Goal: Information Seeking & Learning: Find specific fact

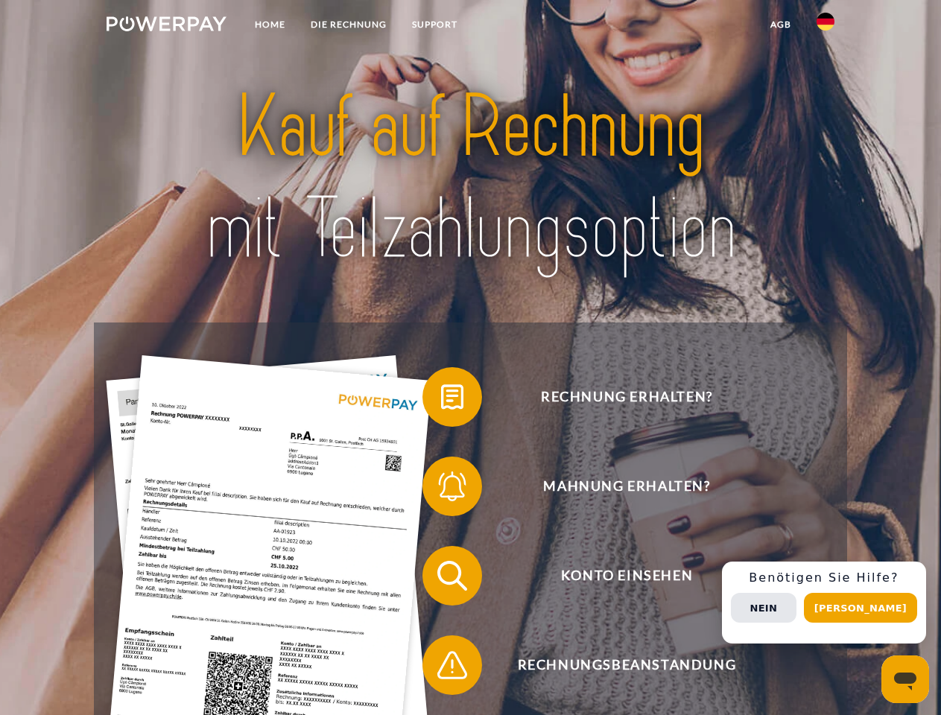
click at [166, 26] on img at bounding box center [167, 23] width 120 height 15
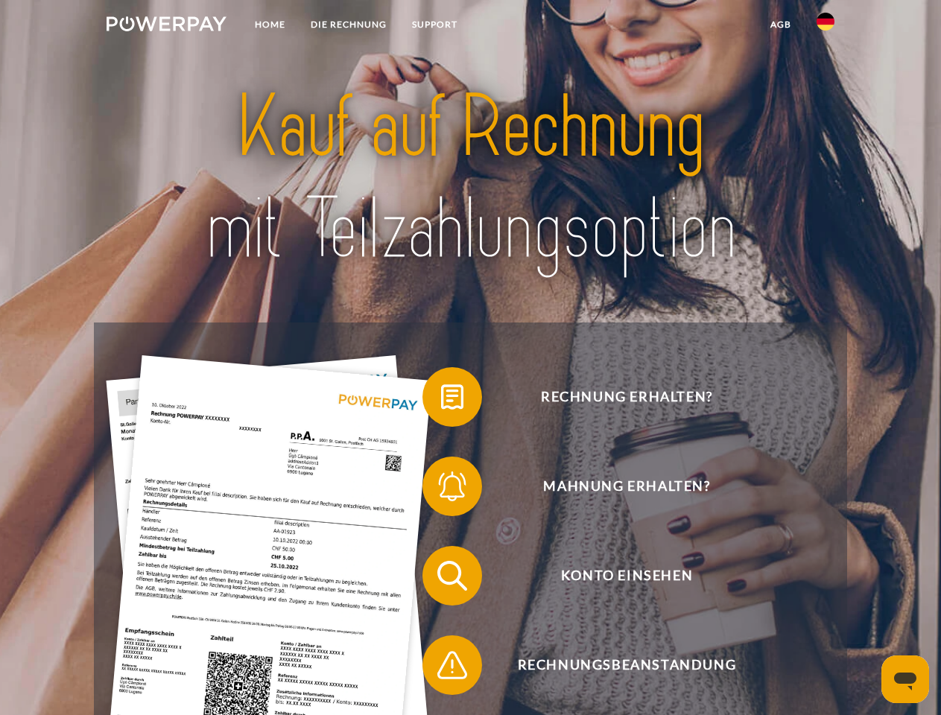
click at [825, 26] on img at bounding box center [825, 22] width 18 height 18
click at [780, 25] on link "agb" at bounding box center [780, 24] width 46 height 27
click at [441, 400] on span at bounding box center [430, 397] width 74 height 74
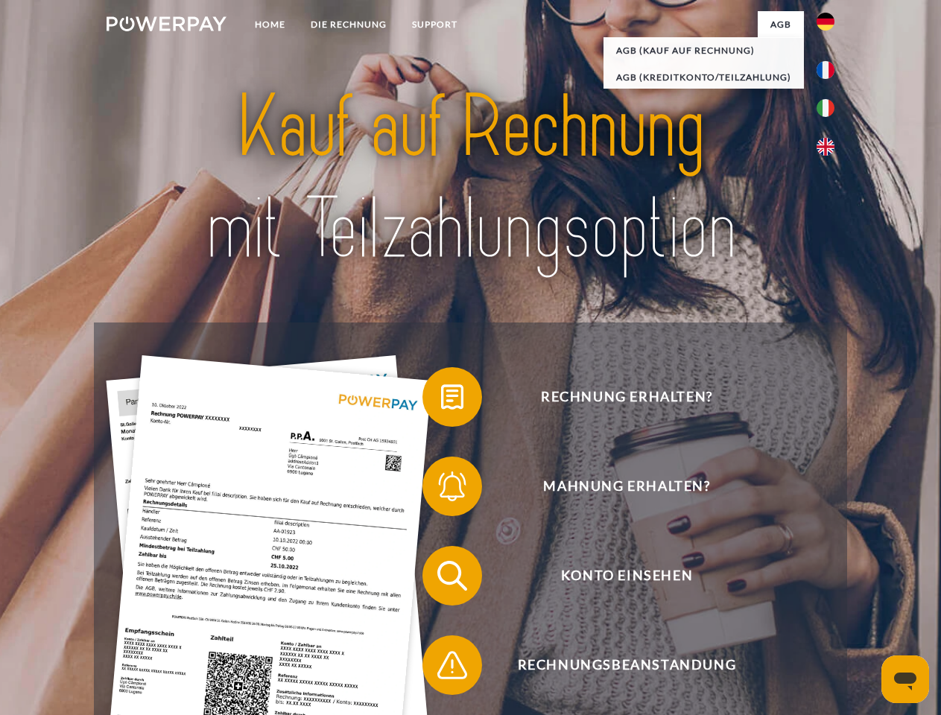
click at [441, 489] on div "Rechnung erhalten? Mahnung erhalten? Konto einsehen" at bounding box center [470, 620] width 752 height 596
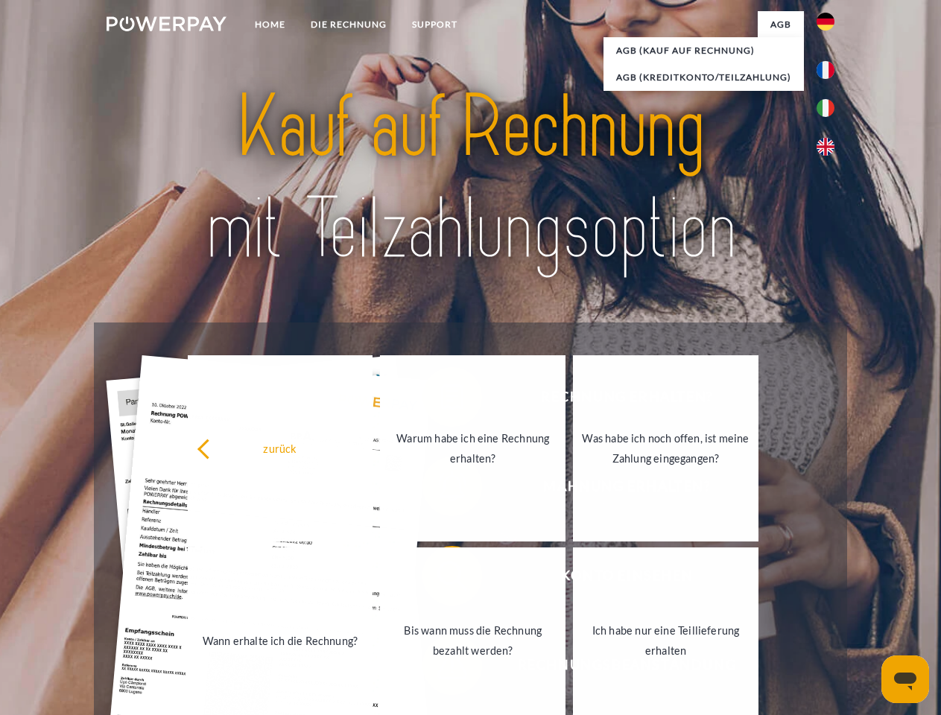
click at [441, 579] on link "Bis wann muss die Rechnung bezahlt werden?" at bounding box center [472, 640] width 185 height 186
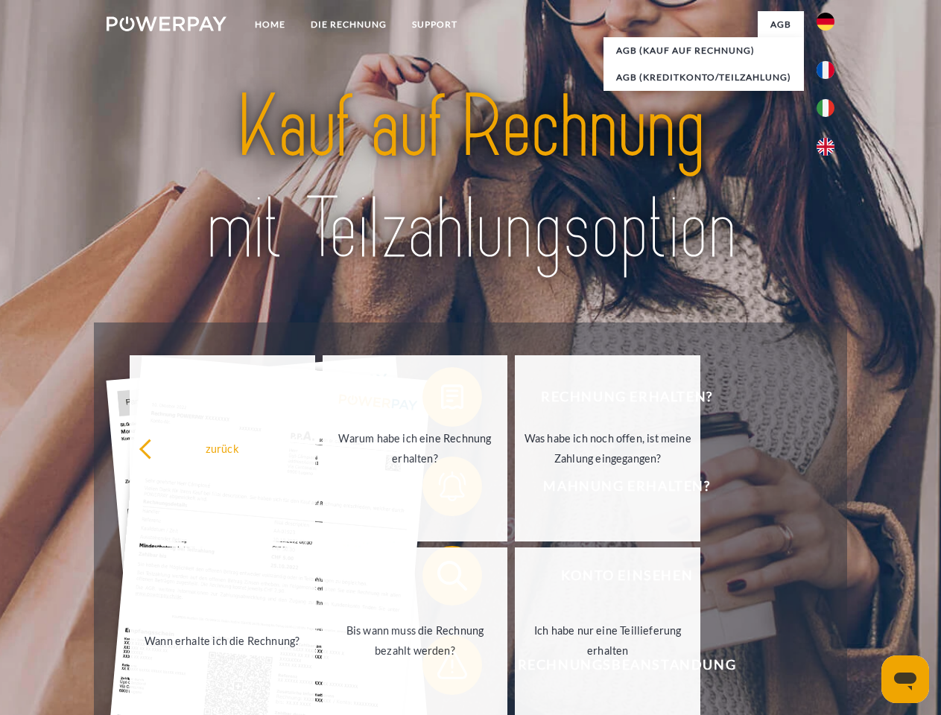
click at [441, 668] on span at bounding box center [430, 665] width 74 height 74
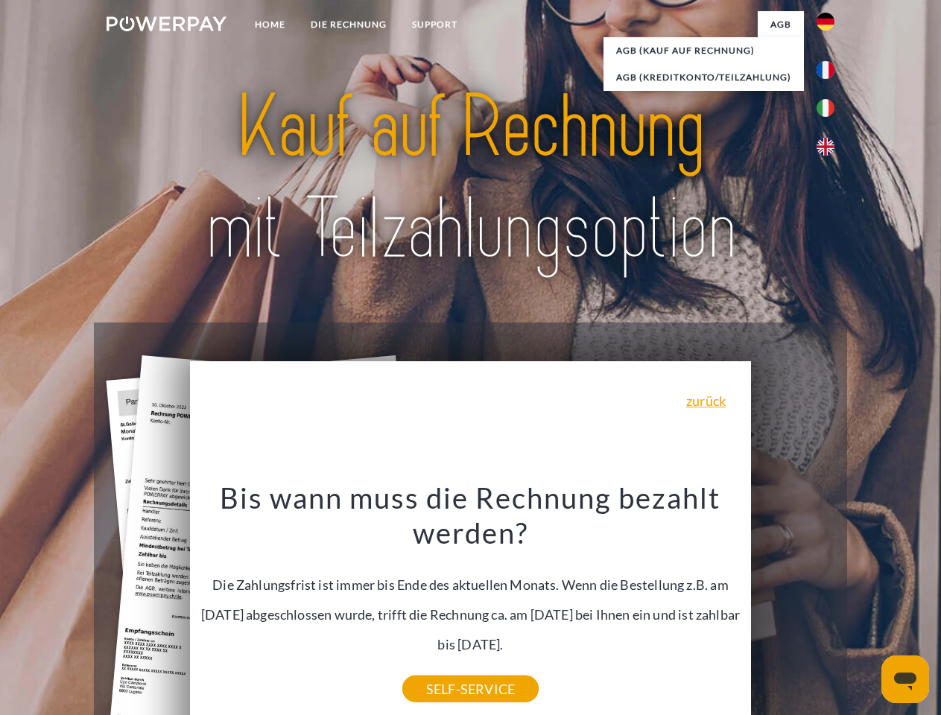
click at [829, 603] on div "Rechnung erhalten? Mahnung erhalten? Konto einsehen" at bounding box center [470, 620] width 752 height 596
click at [792, 606] on span "Konto einsehen" at bounding box center [626, 576] width 365 height 60
click at [865, 608] on header "Home DIE RECHNUNG SUPPORT" at bounding box center [470, 514] width 941 height 1029
